Goal: Book appointment/travel/reservation

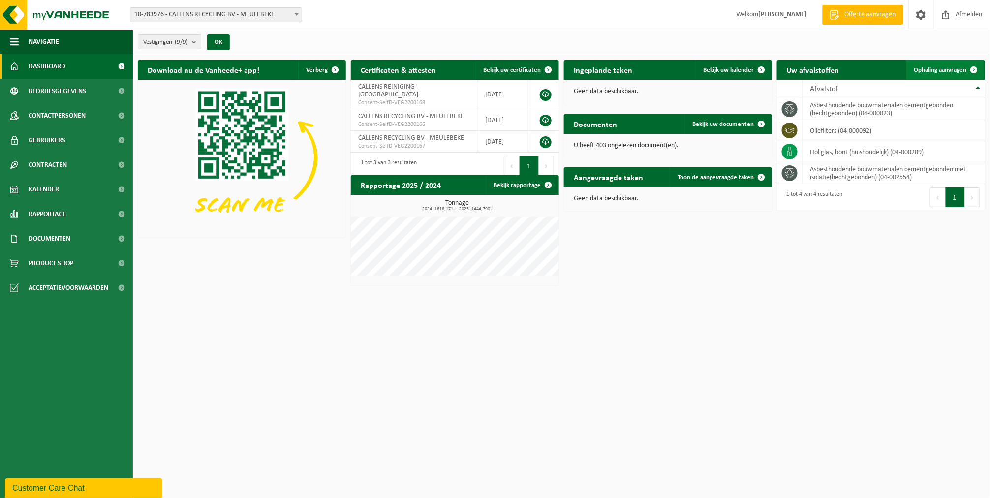
click at [922, 62] on link "Ophaling aanvragen" at bounding box center [945, 70] width 78 height 20
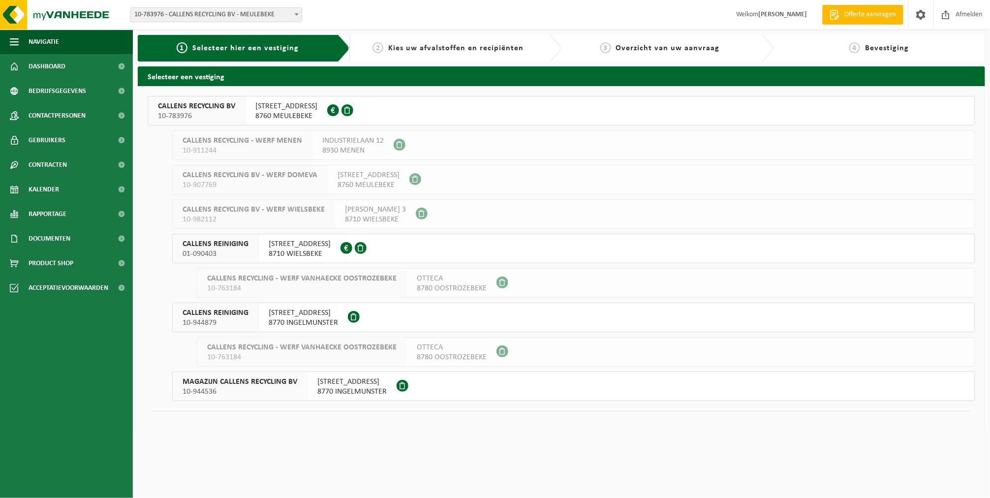
click at [252, 116] on div "SPILLEBOSSTRAAT 1 8760 MEULEBEKE 0698.876.288" at bounding box center [287, 110] width 82 height 29
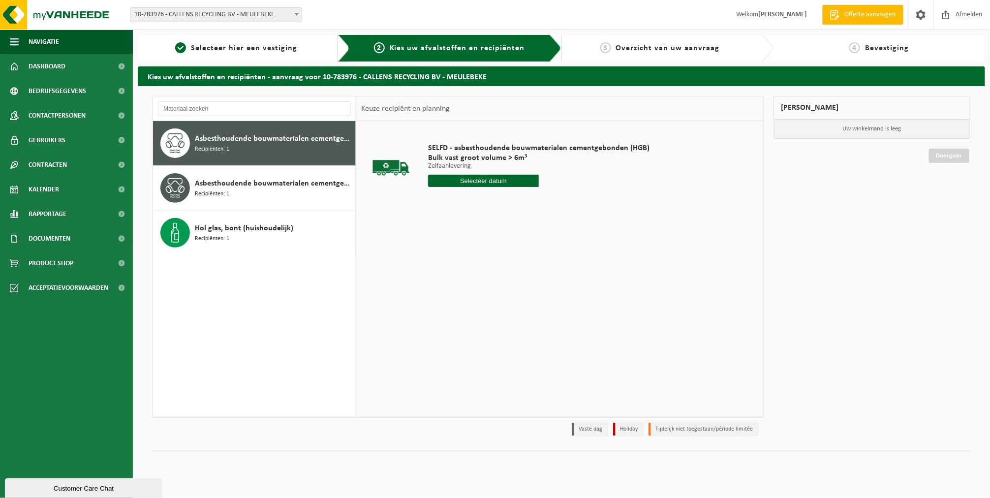
click at [444, 183] on input "text" at bounding box center [483, 181] width 111 height 12
click at [466, 268] on div "17" at bounding box center [472, 268] width 17 height 16
type input "Van 2025-09-17"
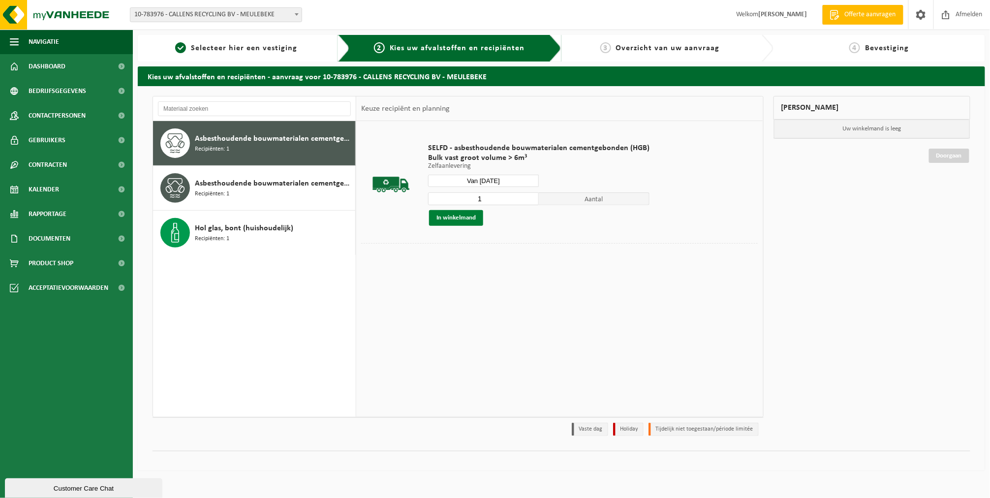
click at [453, 221] on button "In winkelmand" at bounding box center [456, 218] width 54 height 16
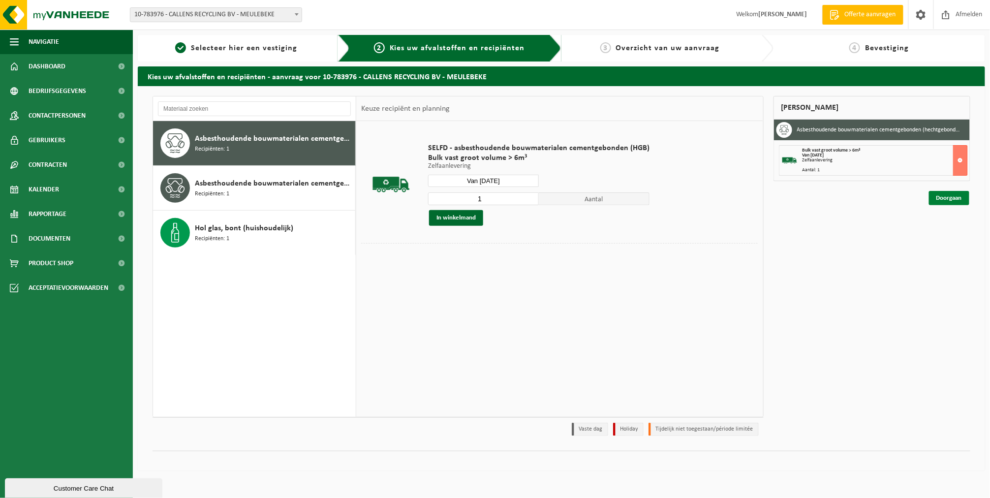
click at [936, 200] on link "Doorgaan" at bounding box center [949, 198] width 40 height 14
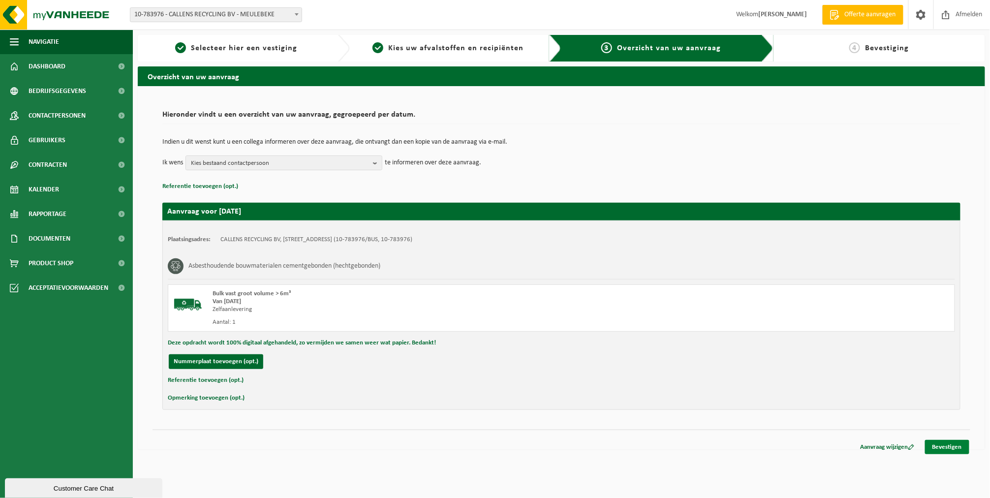
click at [940, 447] on link "Bevestigen" at bounding box center [947, 447] width 44 height 14
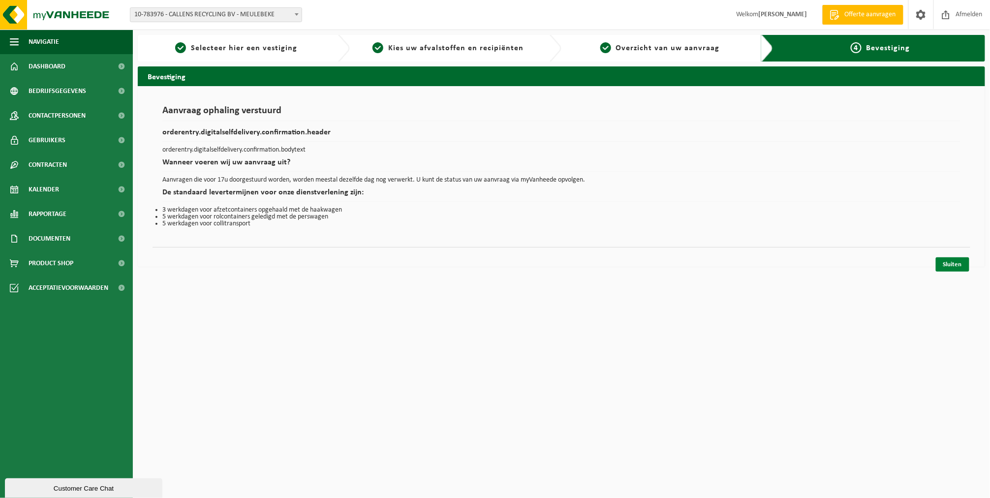
click at [959, 269] on link "Sluiten" at bounding box center [952, 264] width 33 height 14
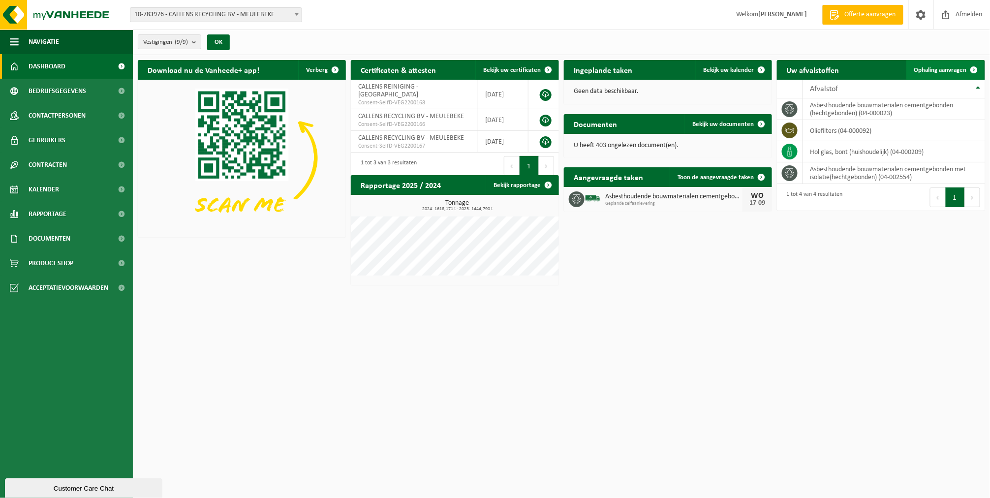
click at [955, 62] on link "Ophaling aanvragen" at bounding box center [945, 70] width 78 height 20
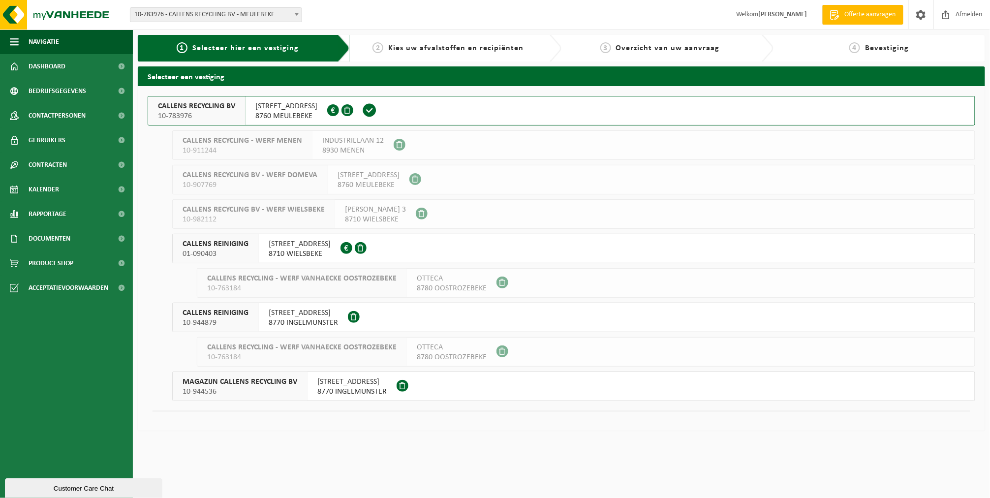
click at [282, 104] on span "SPILLEBOSSTRAAT 1" at bounding box center [286, 106] width 62 height 10
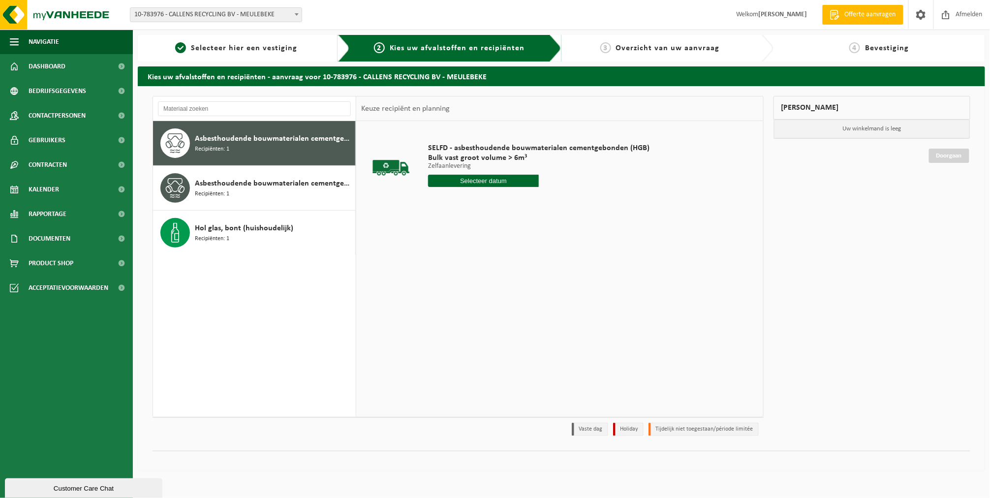
click at [490, 181] on input "text" at bounding box center [483, 181] width 111 height 12
click at [474, 272] on div "17" at bounding box center [472, 268] width 17 height 16
type input "Van 2025-09-17"
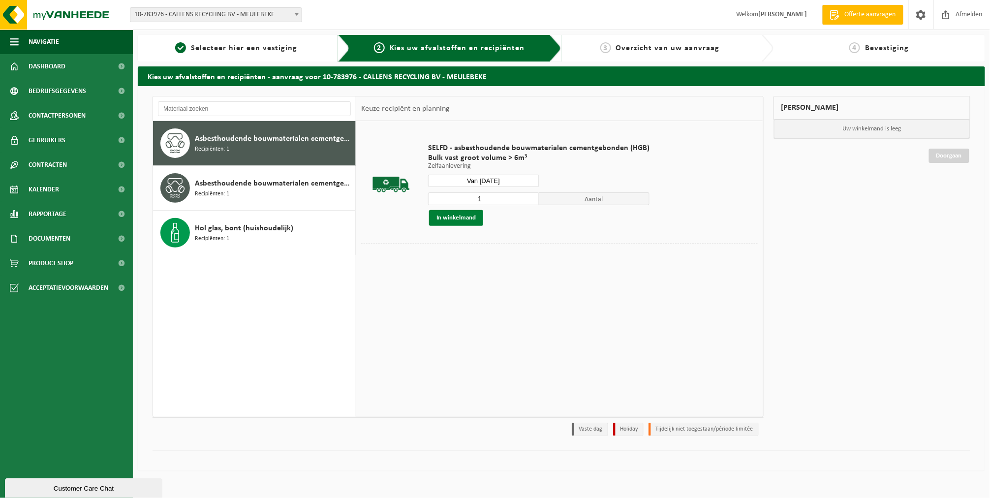
click at [464, 222] on button "In winkelmand" at bounding box center [456, 218] width 54 height 16
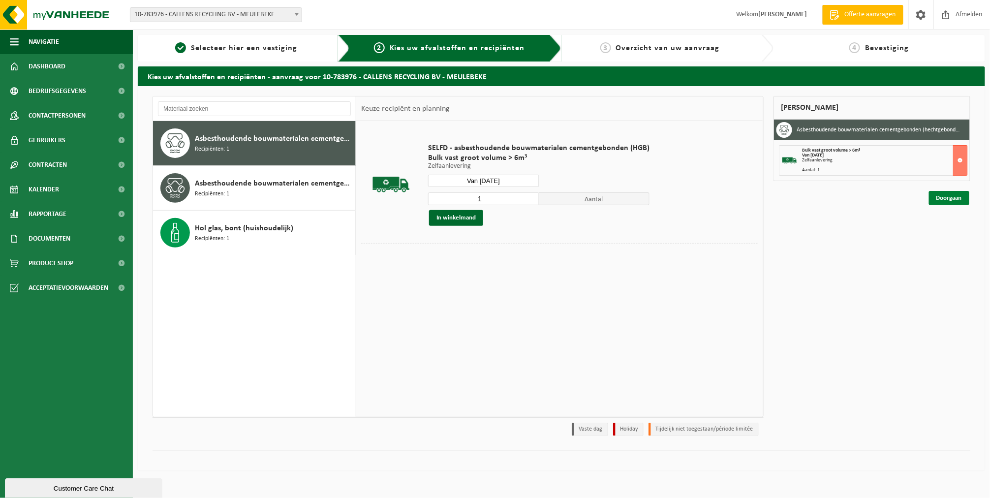
click at [945, 198] on link "Doorgaan" at bounding box center [949, 198] width 40 height 14
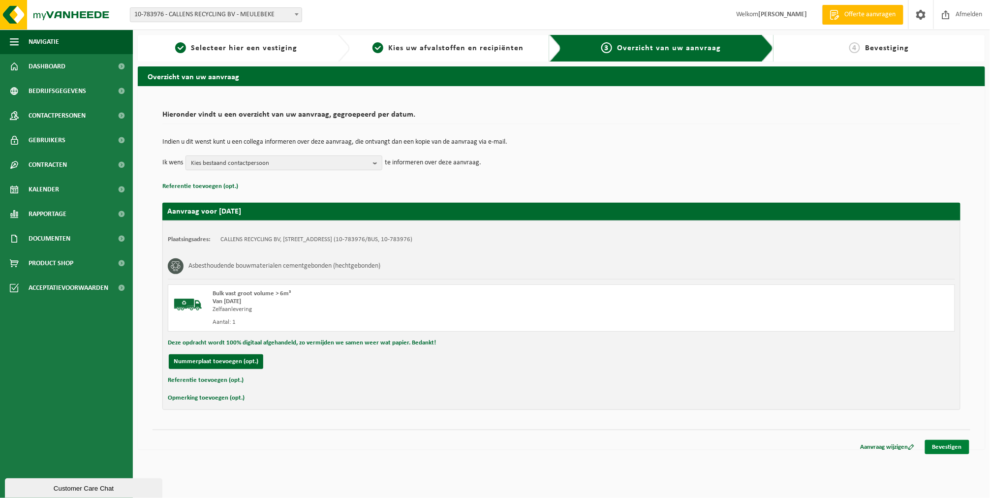
click at [949, 441] on link "Bevestigen" at bounding box center [947, 447] width 44 height 14
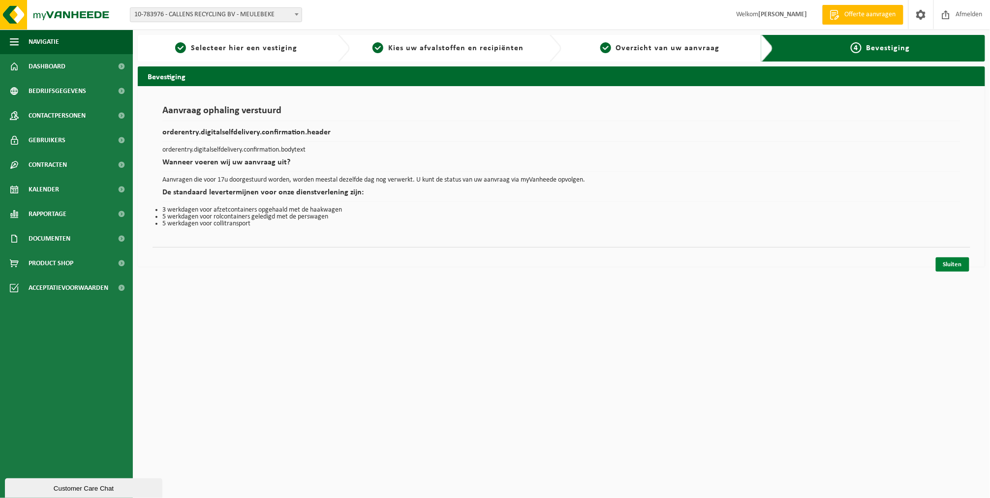
click at [949, 268] on link "Sluiten" at bounding box center [952, 264] width 33 height 14
